Goal: Task Accomplishment & Management: Manage account settings

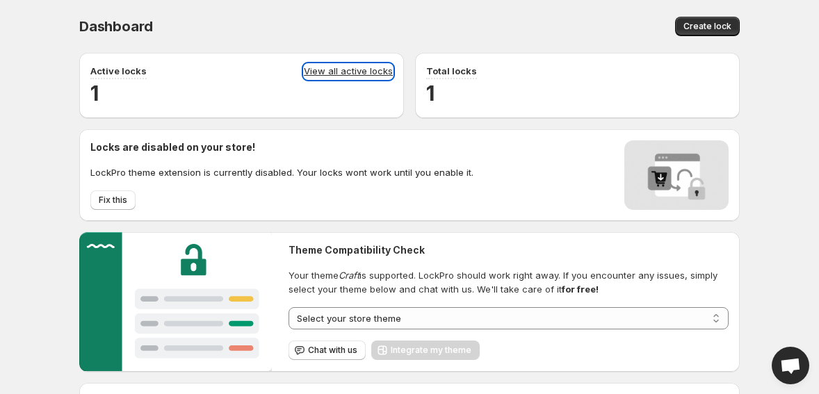
click at [368, 70] on link "View all active locks" at bounding box center [348, 71] width 89 height 15
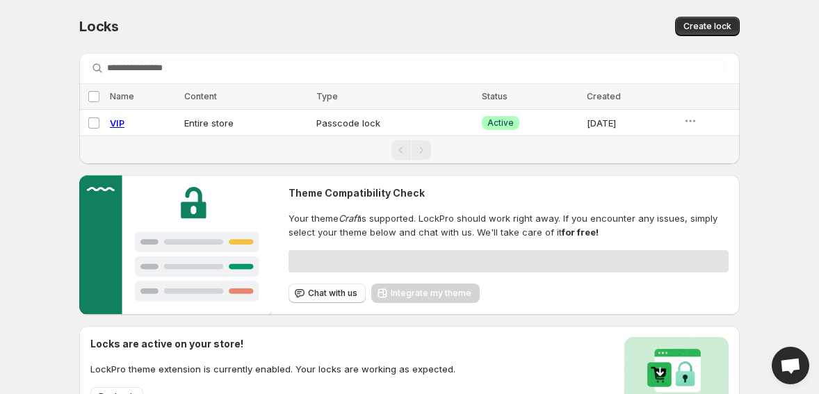
click at [195, 123] on td "Entire store" at bounding box center [246, 123] width 132 height 26
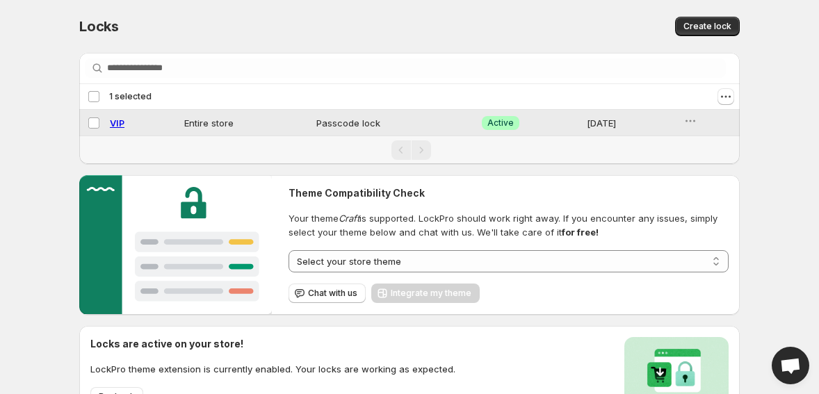
click at [201, 124] on td "Entire store" at bounding box center [246, 123] width 132 height 26
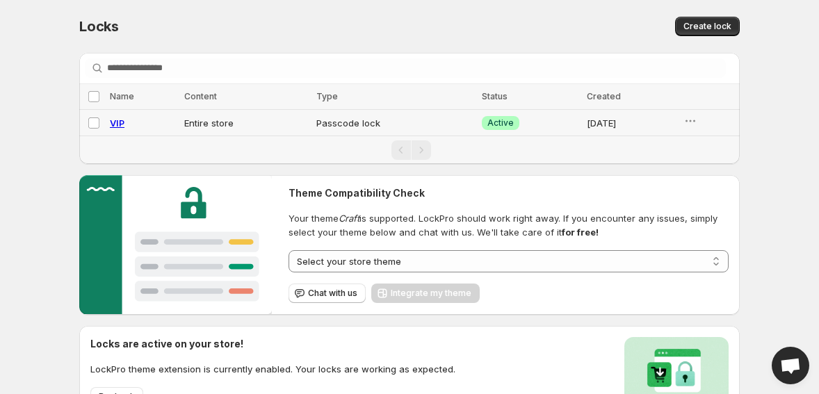
click at [215, 124] on td "Entire store" at bounding box center [246, 123] width 132 height 26
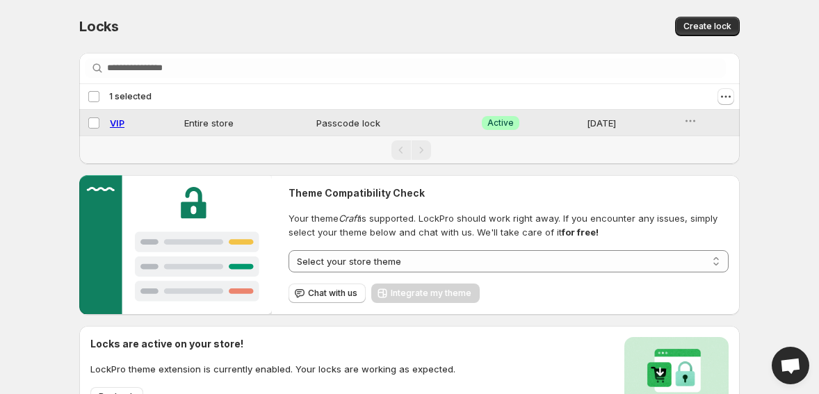
click at [117, 124] on span "VIP" at bounding box center [117, 122] width 15 height 11
select select "******"
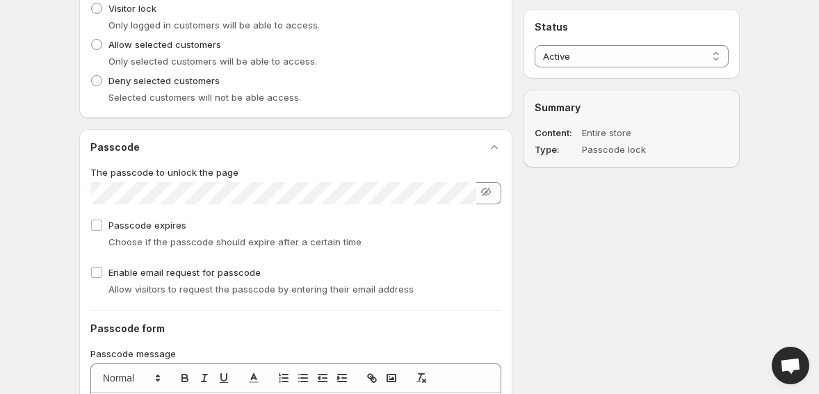
scroll to position [796, 0]
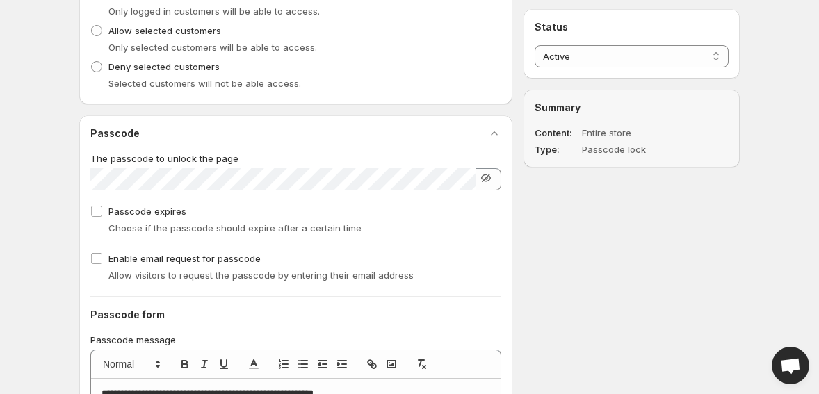
click at [482, 179] on icon "button" at bounding box center [486, 178] width 14 height 14
